Goal: Contribute content

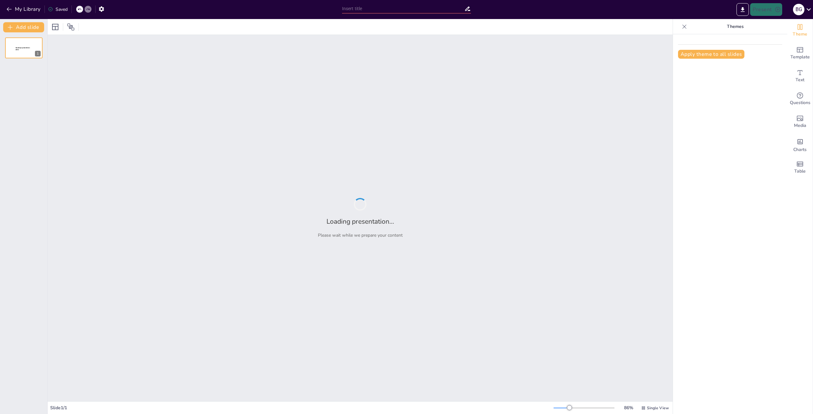
type input "StatsBomb y el FC Barcelona: Un Análisis Profundo de la Temporada 2014/15"
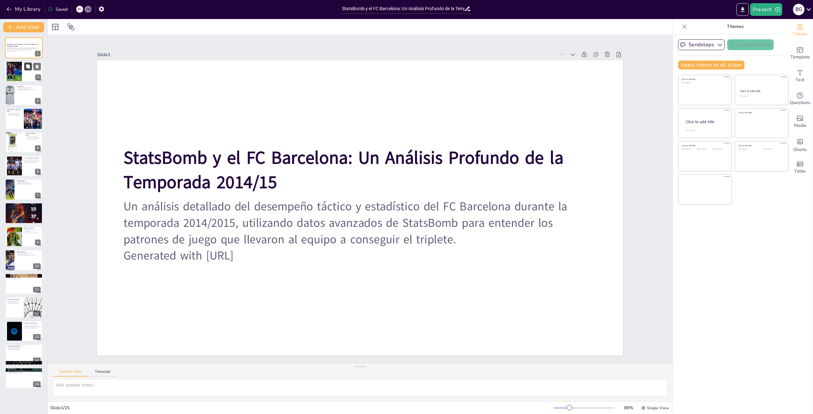
click at [28, 70] on button at bounding box center [28, 67] width 8 height 8
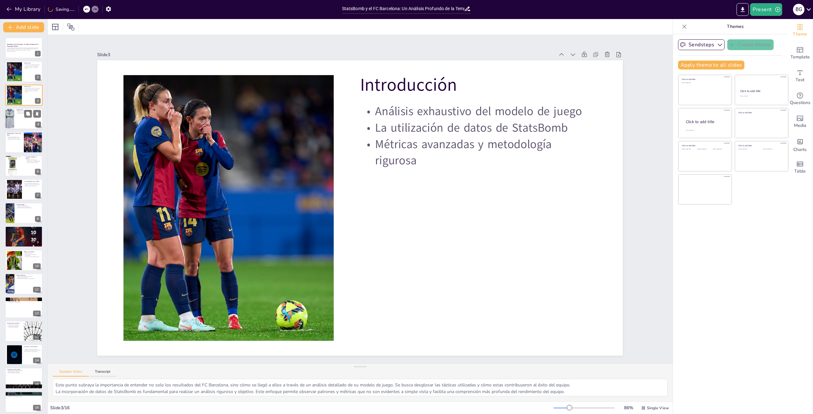
click at [21, 122] on div at bounding box center [24, 119] width 38 height 22
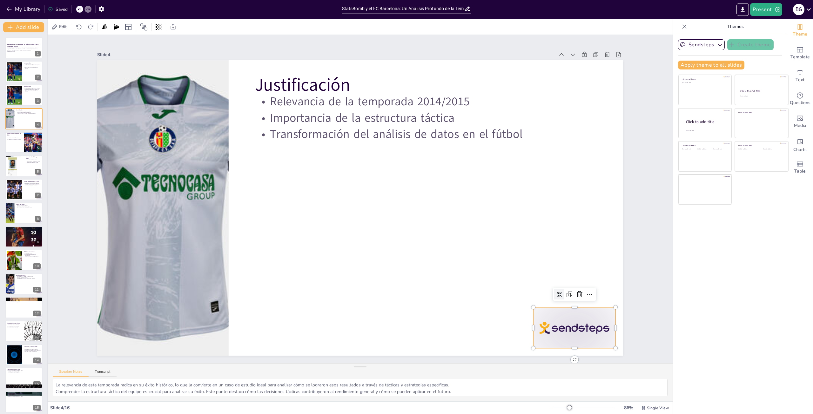
click at [553, 102] on div at bounding box center [564, 56] width 71 height 92
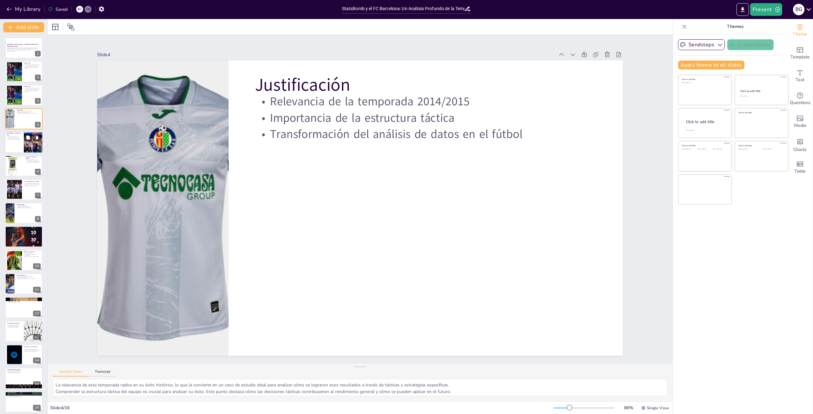
click at [11, 142] on div at bounding box center [24, 143] width 38 height 22
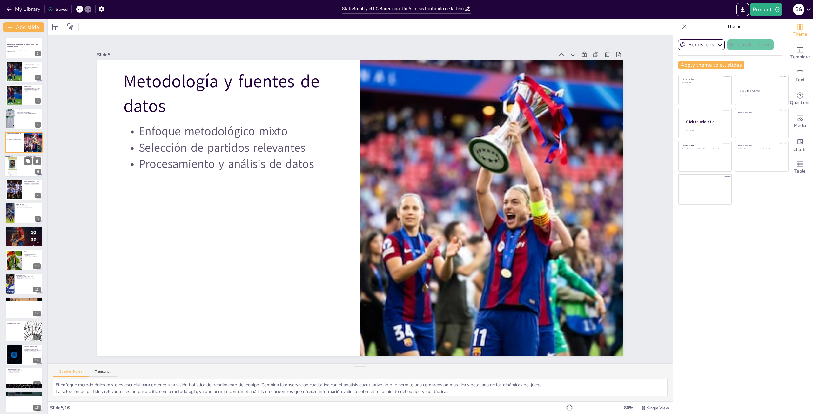
click at [12, 164] on div at bounding box center [14, 165] width 19 height 25
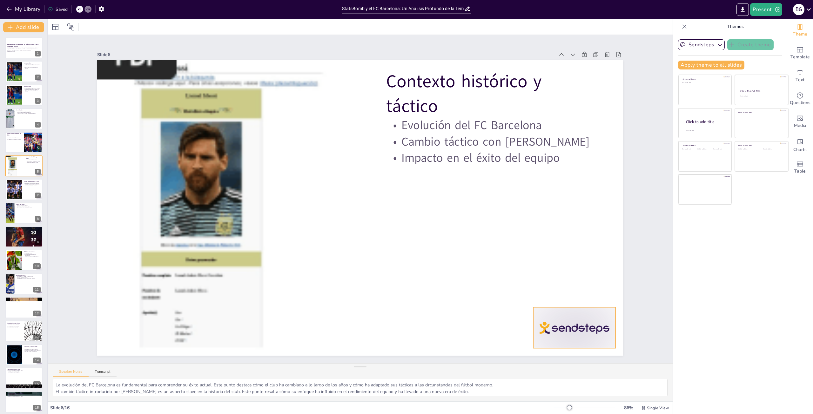
click at [23, 189] on div at bounding box center [24, 190] width 38 height 22
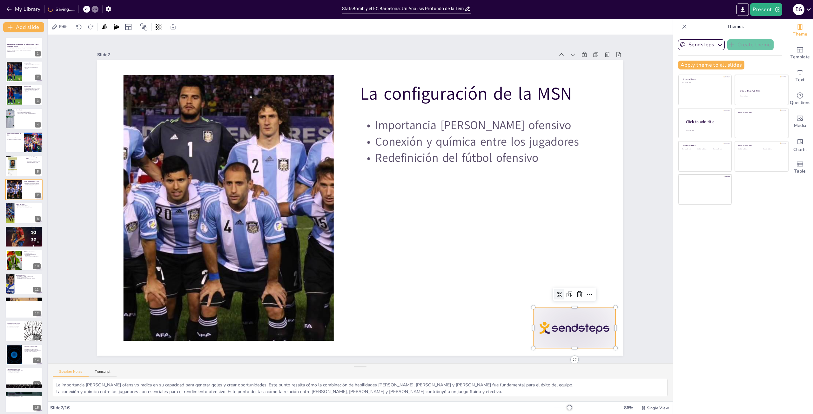
click at [180, 320] on div at bounding box center [141, 321] width 77 height 92
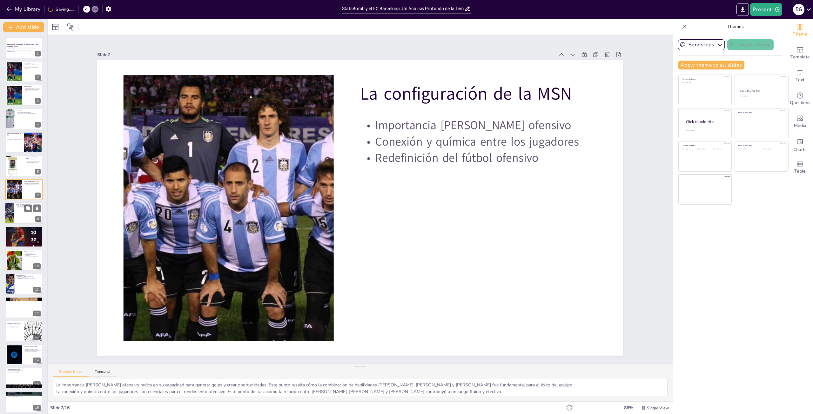
click at [16, 216] on div at bounding box center [24, 214] width 38 height 22
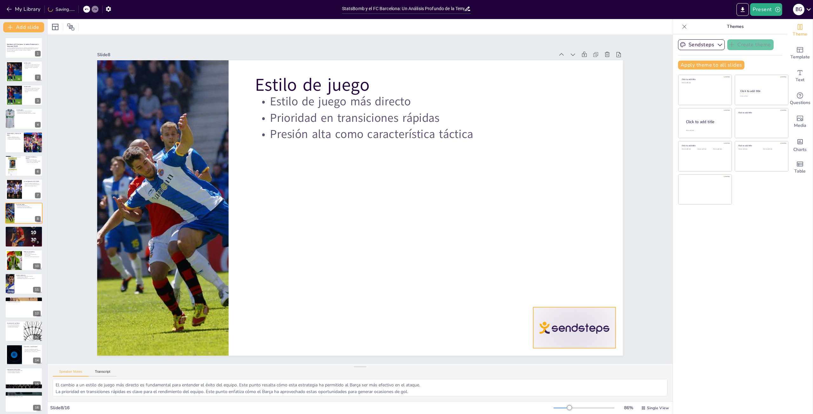
click at [164, 317] on div at bounding box center [120, 272] width 85 height 89
click at [10, 239] on div at bounding box center [24, 237] width 38 height 48
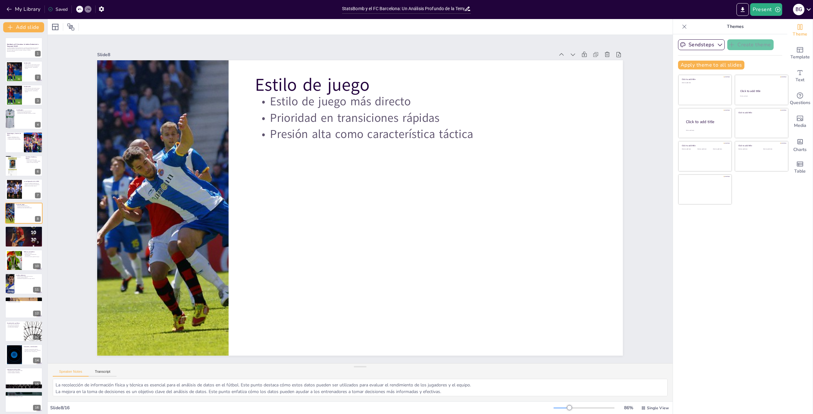
scroll to position [3, 0]
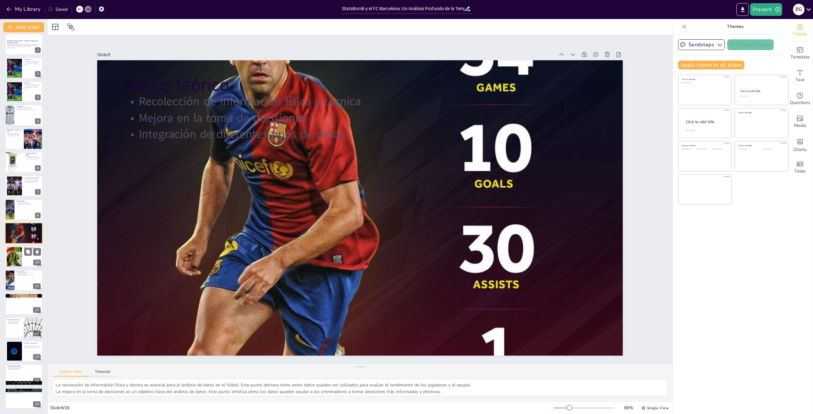
click at [17, 254] on div at bounding box center [14, 256] width 34 height 19
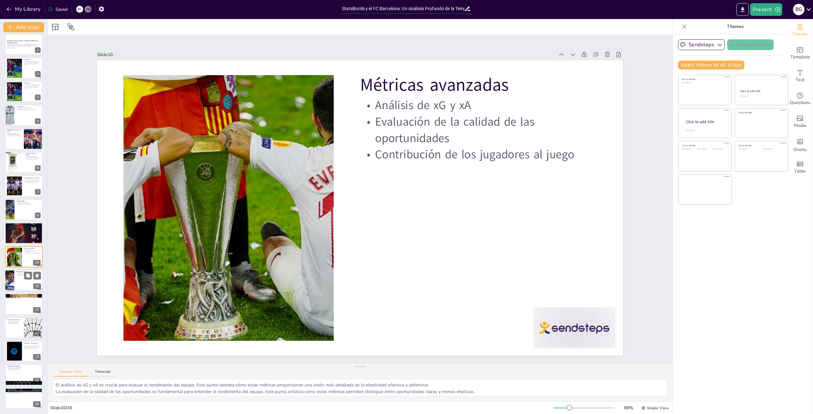
click at [17, 281] on div at bounding box center [24, 281] width 38 height 22
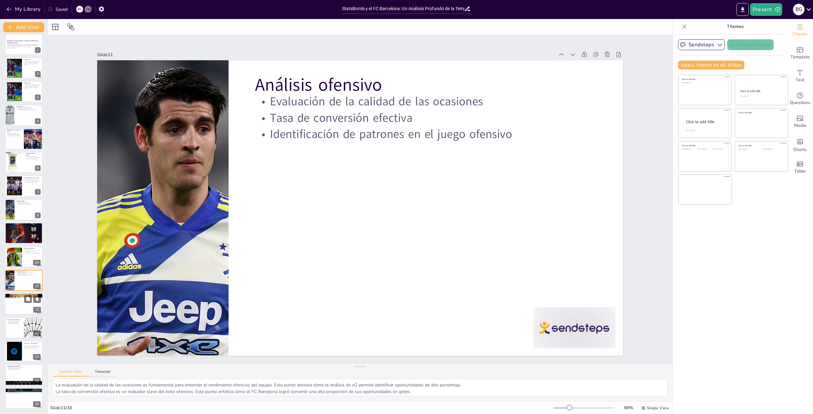
click at [19, 308] on div at bounding box center [24, 304] width 38 height 22
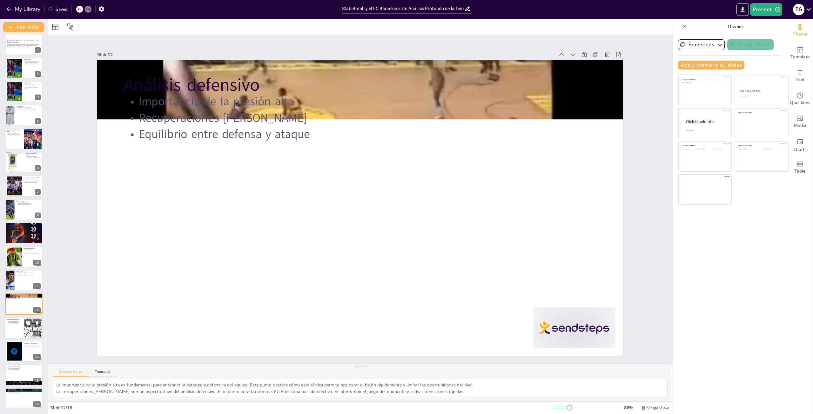
click at [15, 329] on div at bounding box center [24, 328] width 38 height 22
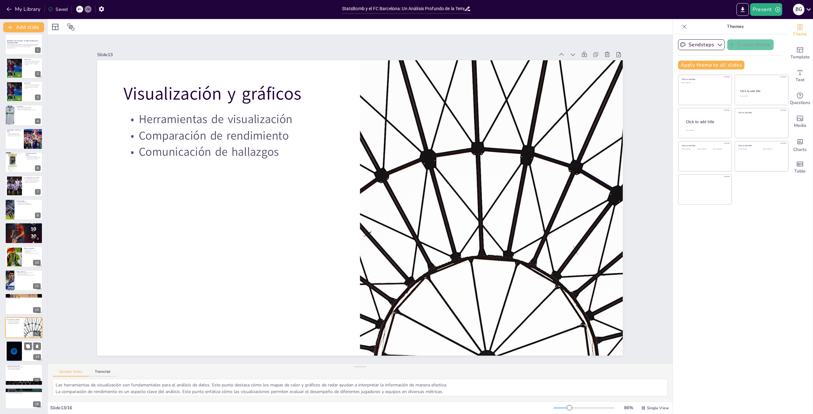
click at [14, 357] on div at bounding box center [14, 351] width 34 height 19
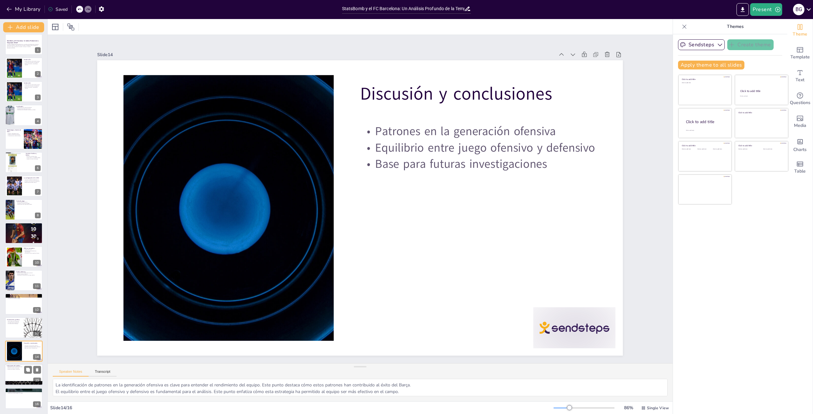
click at [21, 379] on div at bounding box center [24, 375] width 38 height 22
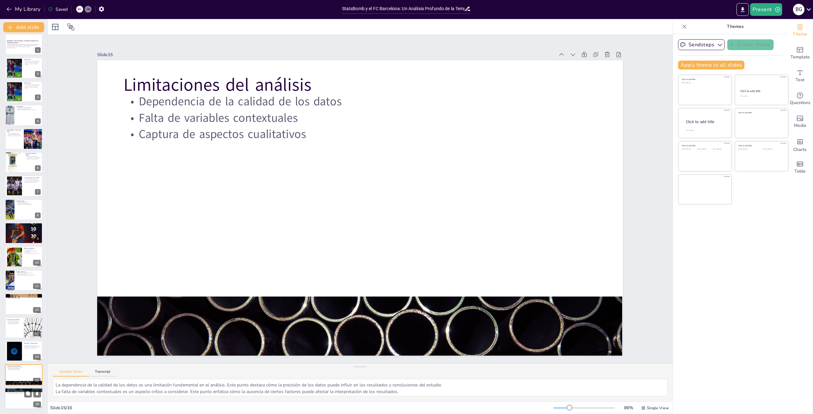
click at [18, 402] on div at bounding box center [24, 399] width 38 height 22
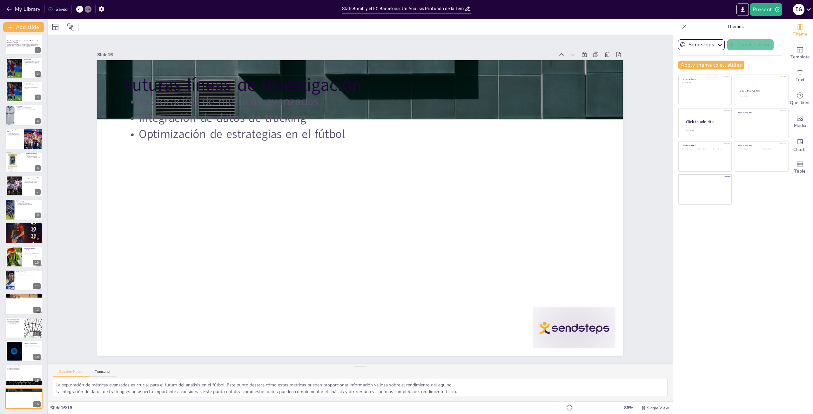
scroll to position [0, 0]
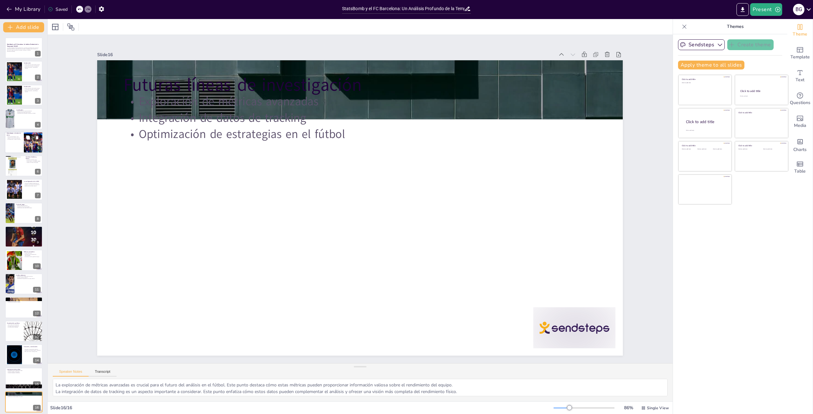
click at [10, 140] on div "Enfoque metodológico mixto Selección de partidos relevantes Procesamiento y aná…" at bounding box center [14, 138] width 15 height 4
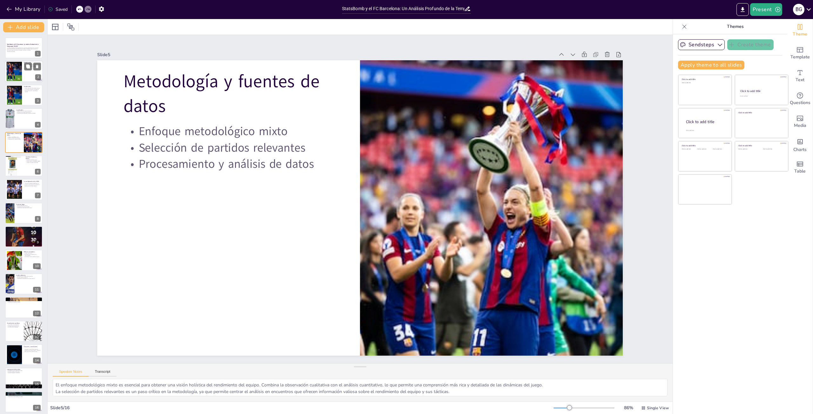
click at [11, 74] on div at bounding box center [13, 71] width 19 height 19
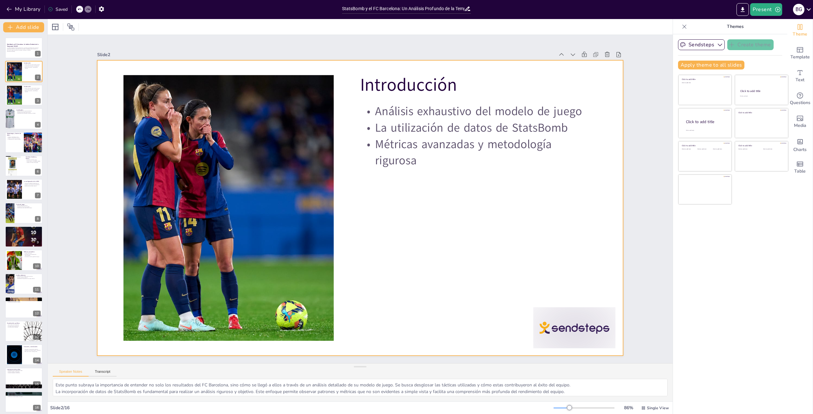
click at [562, 265] on div at bounding box center [608, 229] width 92 height 71
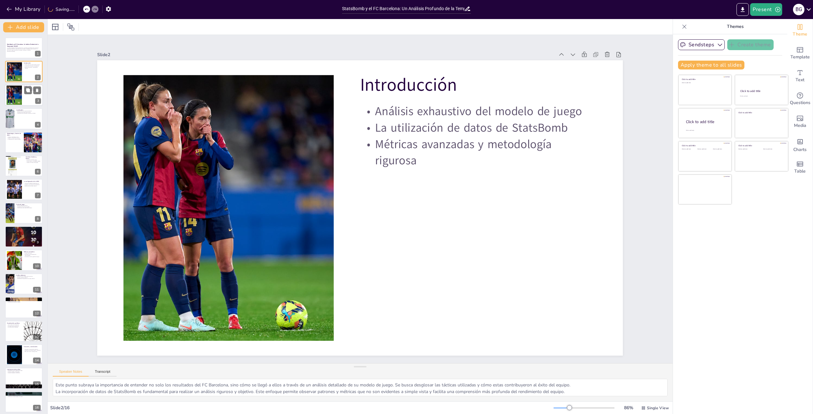
click at [23, 101] on div at bounding box center [24, 95] width 38 height 22
click at [18, 73] on div at bounding box center [13, 71] width 19 height 19
click at [25, 100] on div at bounding box center [24, 95] width 38 height 22
click at [36, 90] on icon at bounding box center [37, 90] width 4 height 4
type textarea "La relevancia de esta temporada radica en su éxito histórico, lo que la convier…"
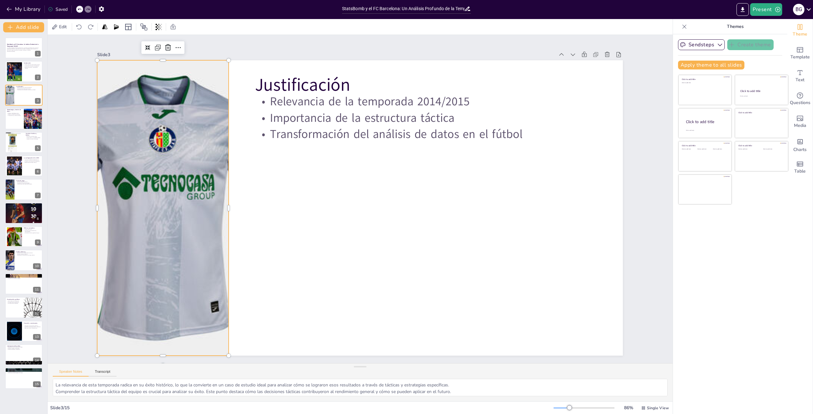
click at [227, 231] on div at bounding box center [390, 394] width 326 height 326
